Goal: Transaction & Acquisition: Subscribe to service/newsletter

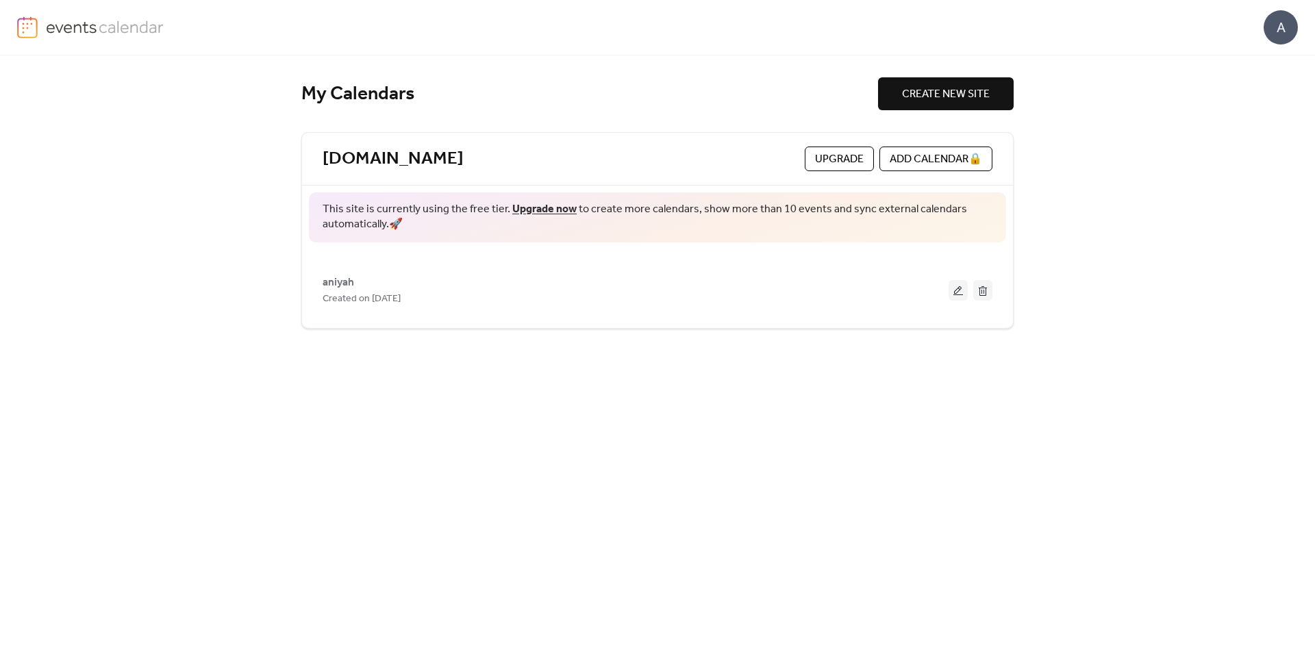
click at [39, 25] on link at bounding box center [90, 27] width 147 height 22
click at [64, 34] on img at bounding box center [105, 26] width 119 height 21
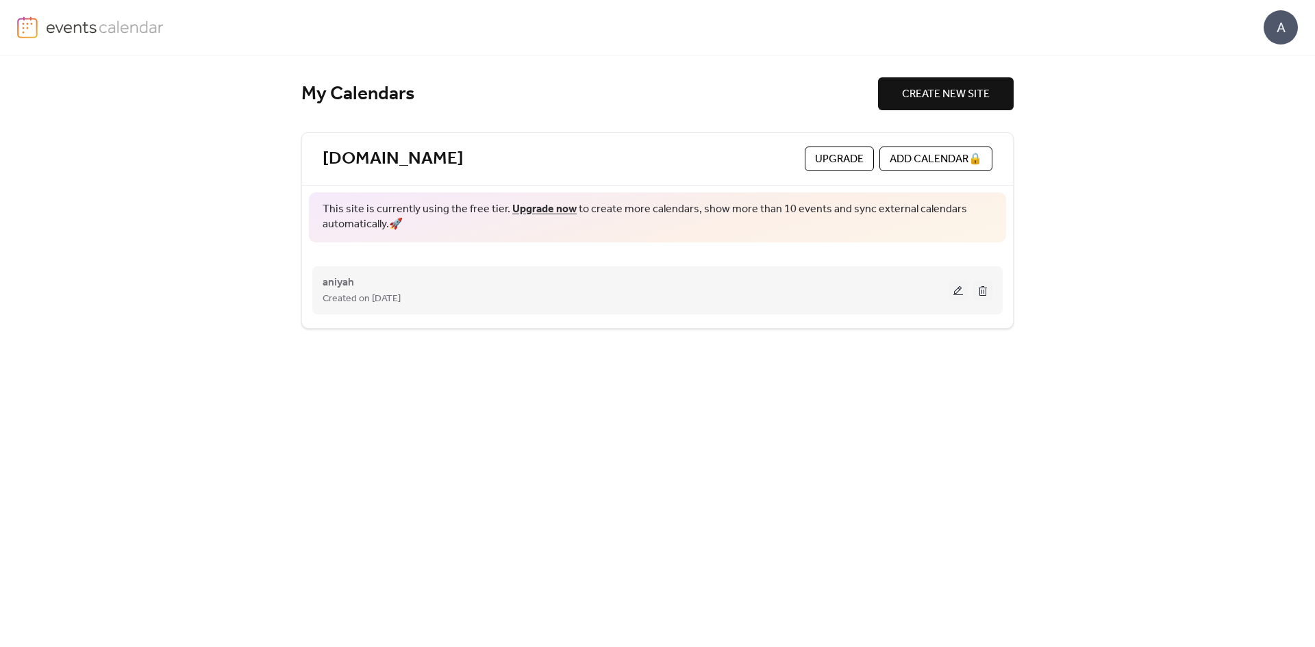
click at [738, 311] on div "aniyah Created on [DATE]" at bounding box center [658, 290] width 670 height 55
click at [725, 311] on div "aniyah Created on [DATE]" at bounding box center [658, 290] width 670 height 55
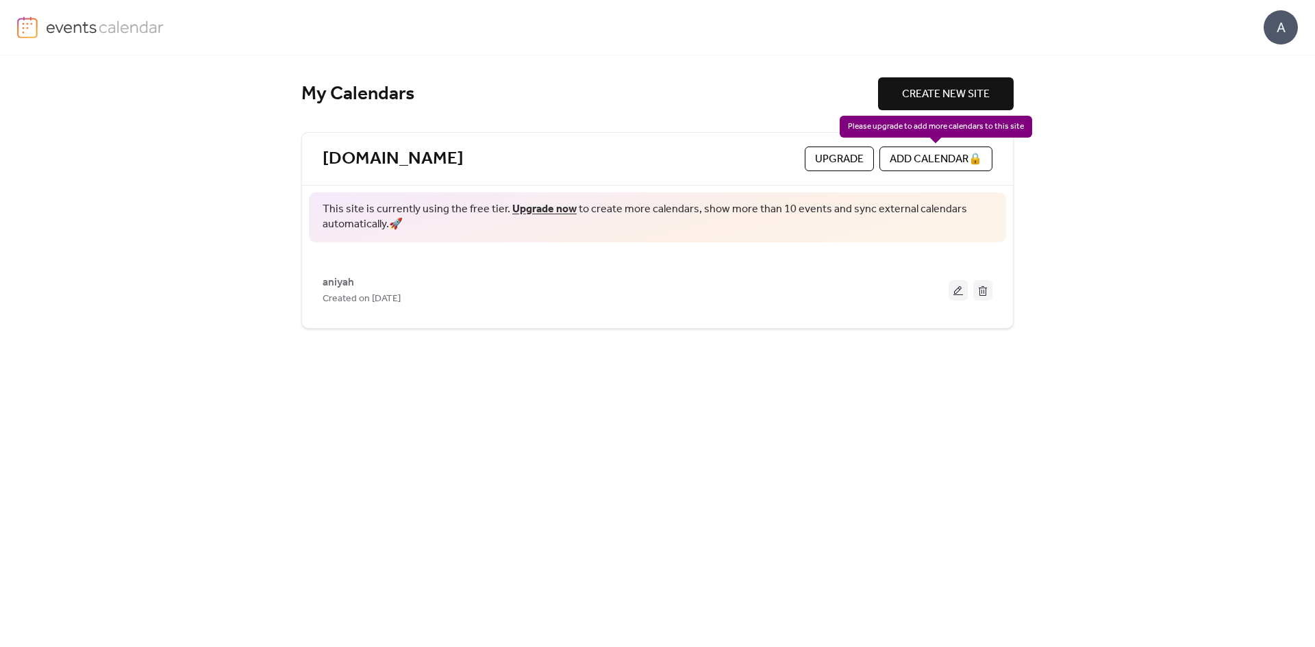
click at [934, 162] on div "ADD CALENDAR 🔒" at bounding box center [936, 159] width 113 height 25
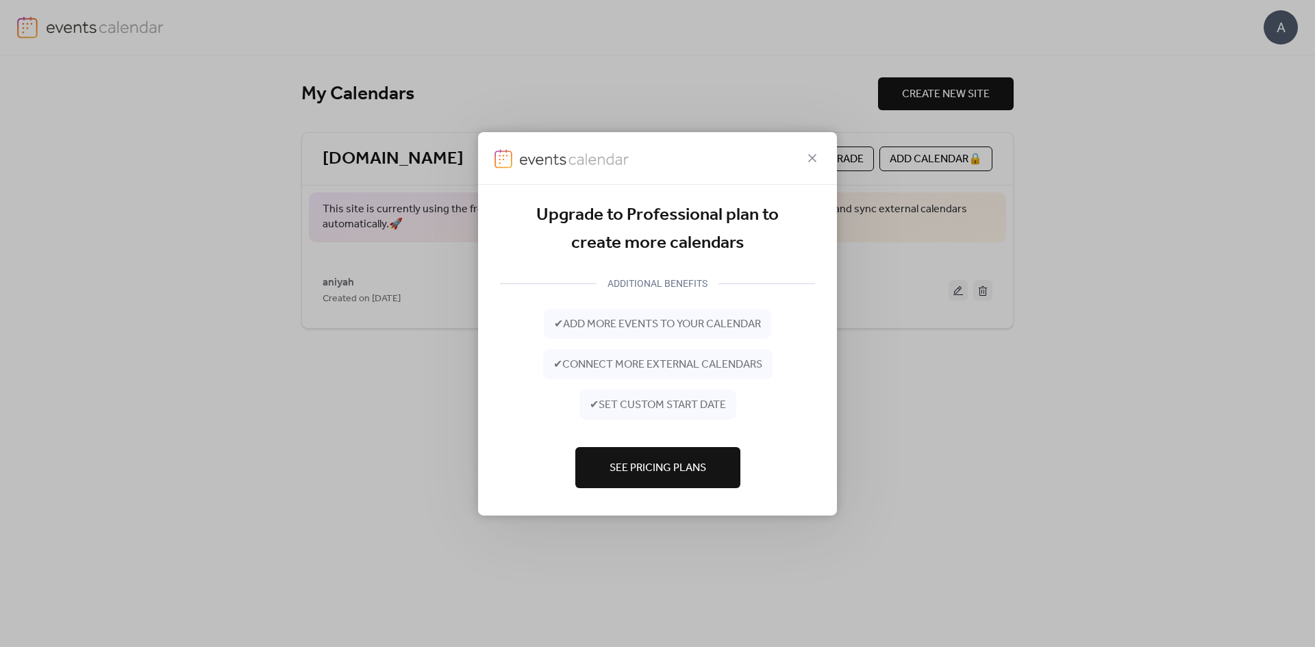
click at [685, 463] on span "See Pricing Plans" at bounding box center [658, 468] width 97 height 16
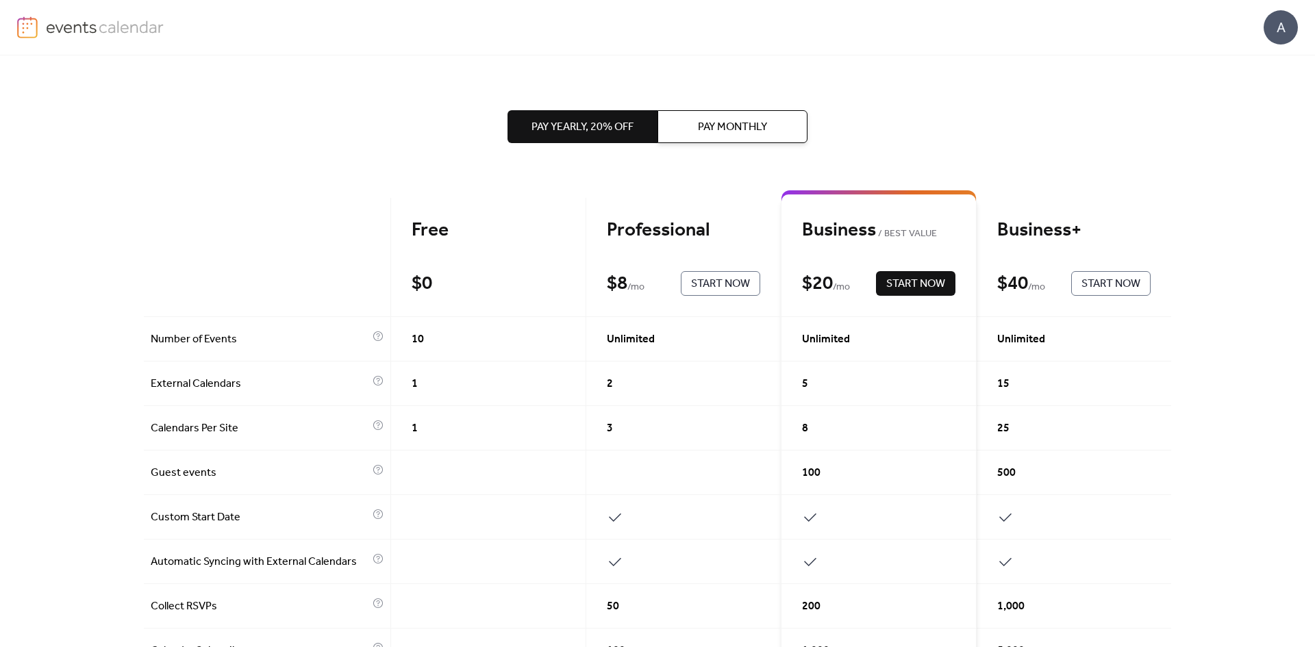
click at [681, 117] on button "Pay Monthly" at bounding box center [733, 126] width 150 height 33
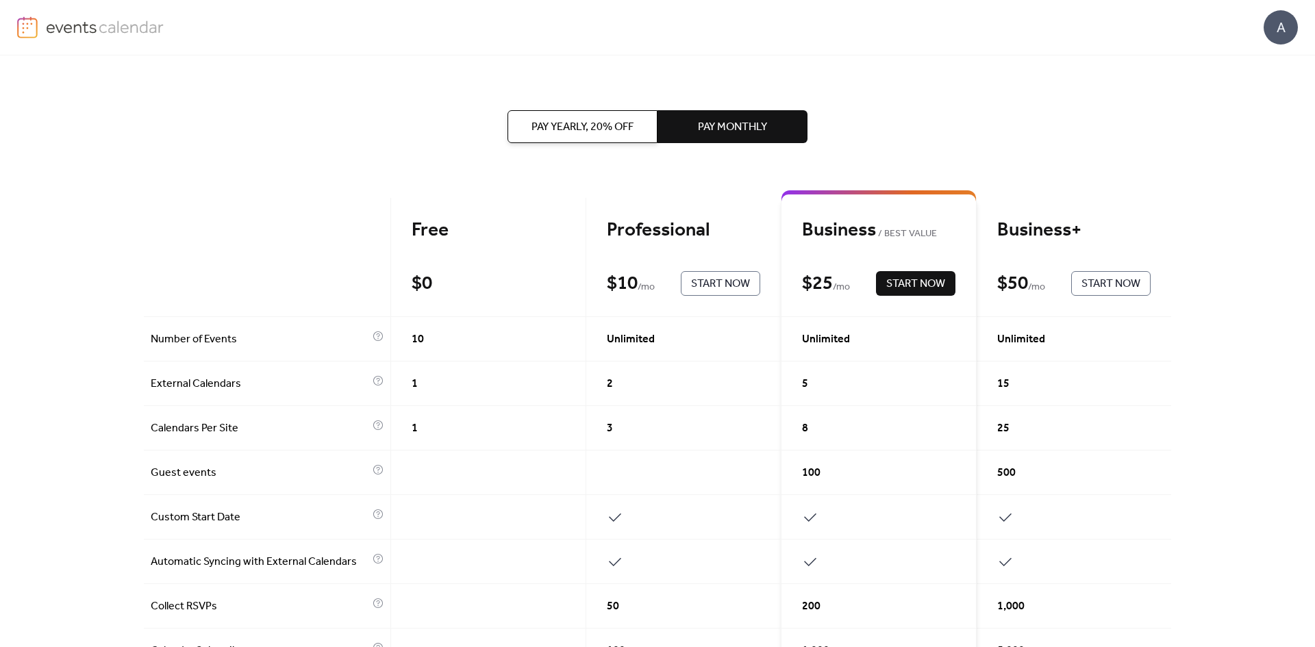
click at [544, 112] on button "Pay Yearly, 20% off" at bounding box center [583, 126] width 150 height 33
